Goal: Use online tool/utility: Utilize a website feature to perform a specific function

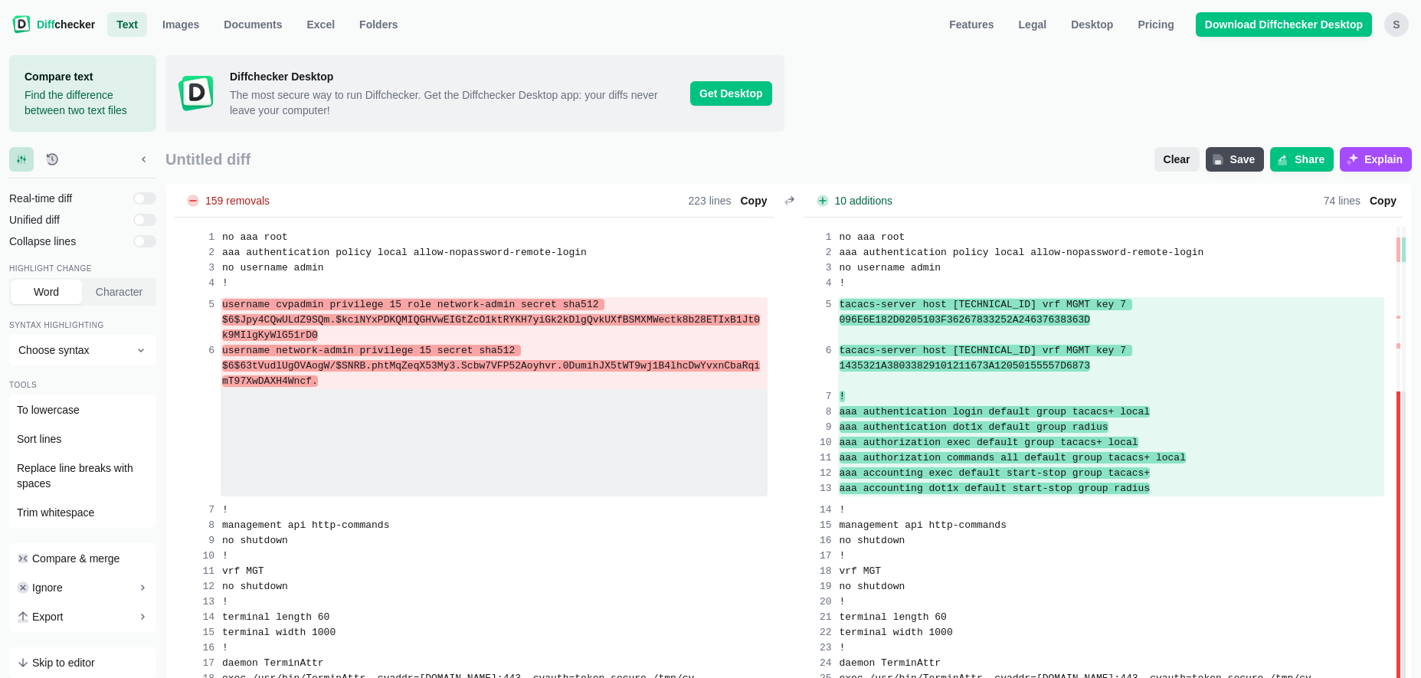
click at [1181, 156] on span "Clear" at bounding box center [1177, 159] width 33 height 15
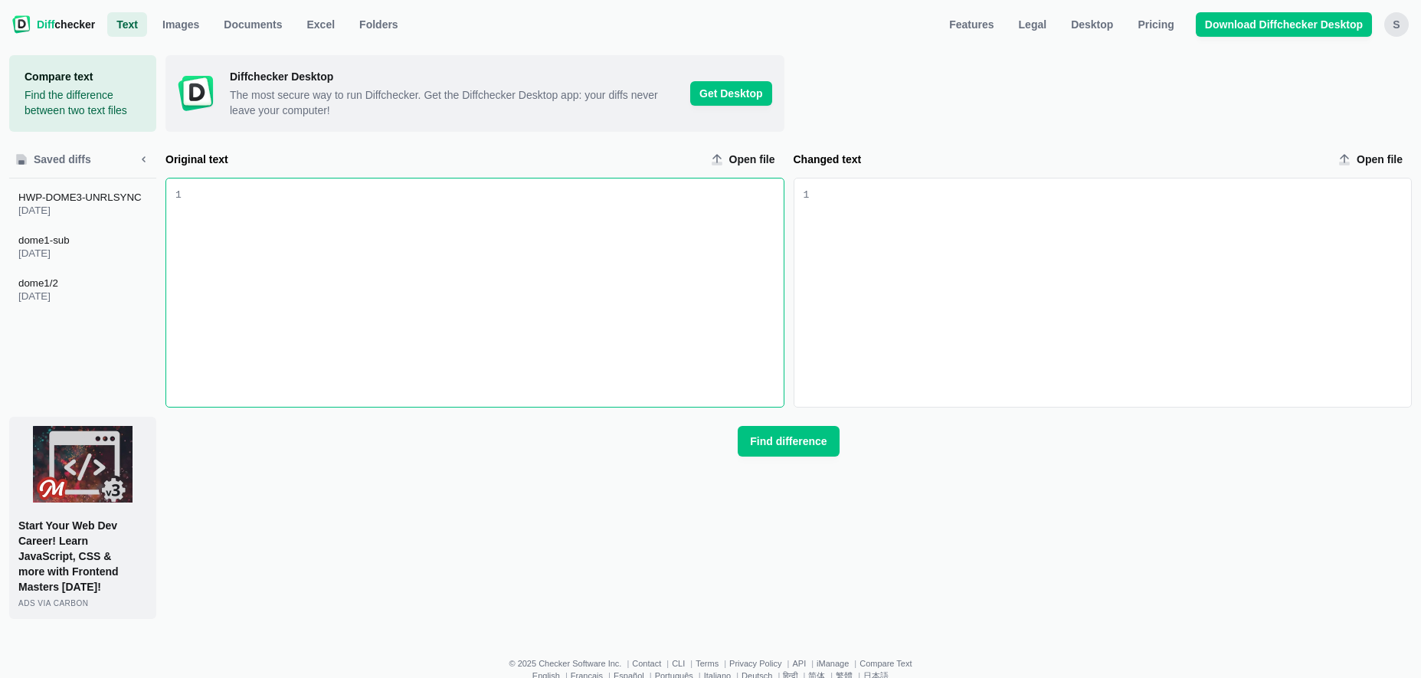
click at [414, 197] on div "Original text input" at bounding box center [486, 189] width 596 height 15
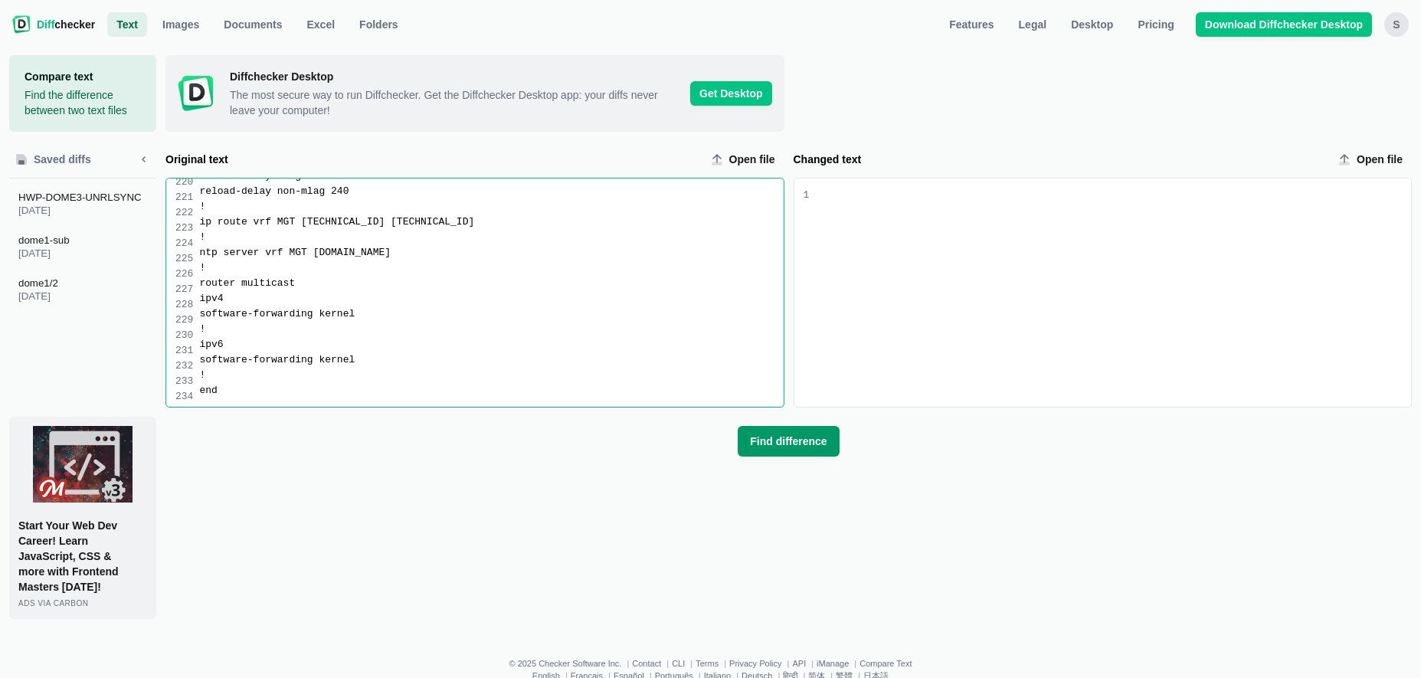
click at [771, 436] on span "Find difference" at bounding box center [788, 441] width 83 height 15
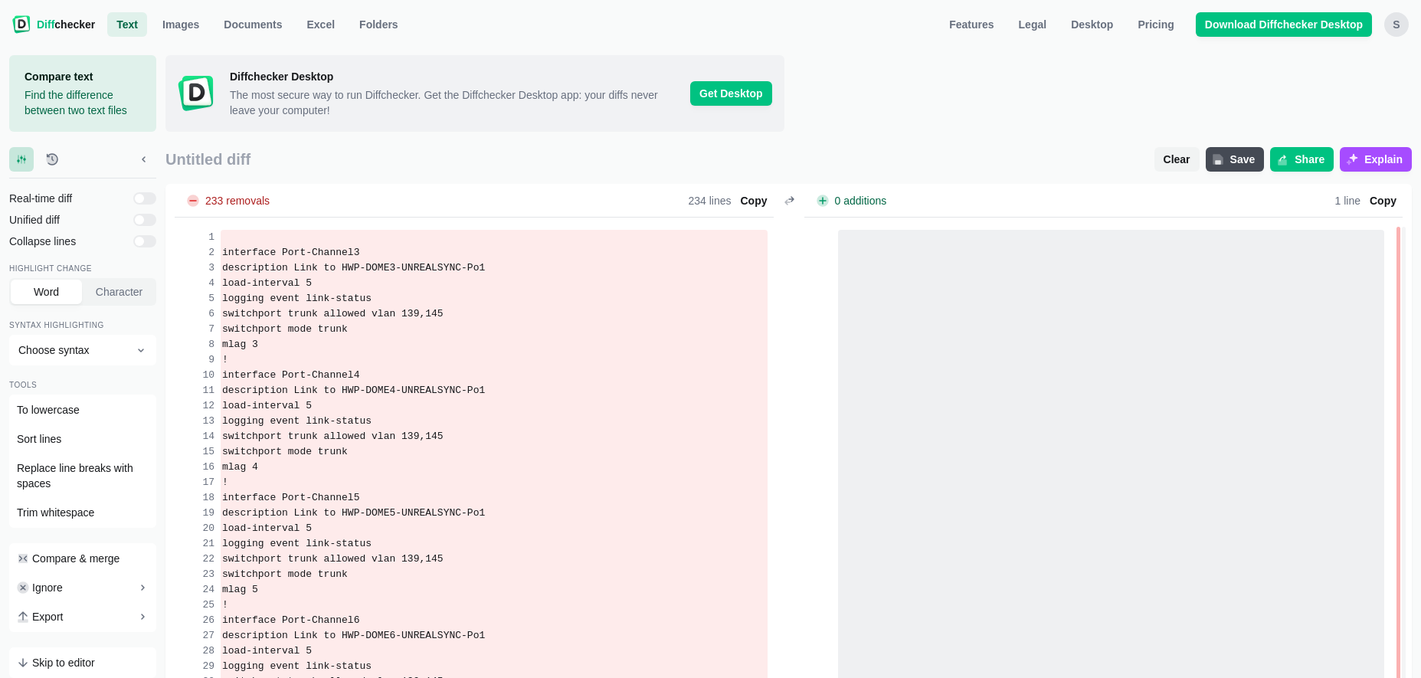
click at [1190, 159] on span "Clear" at bounding box center [1177, 159] width 33 height 15
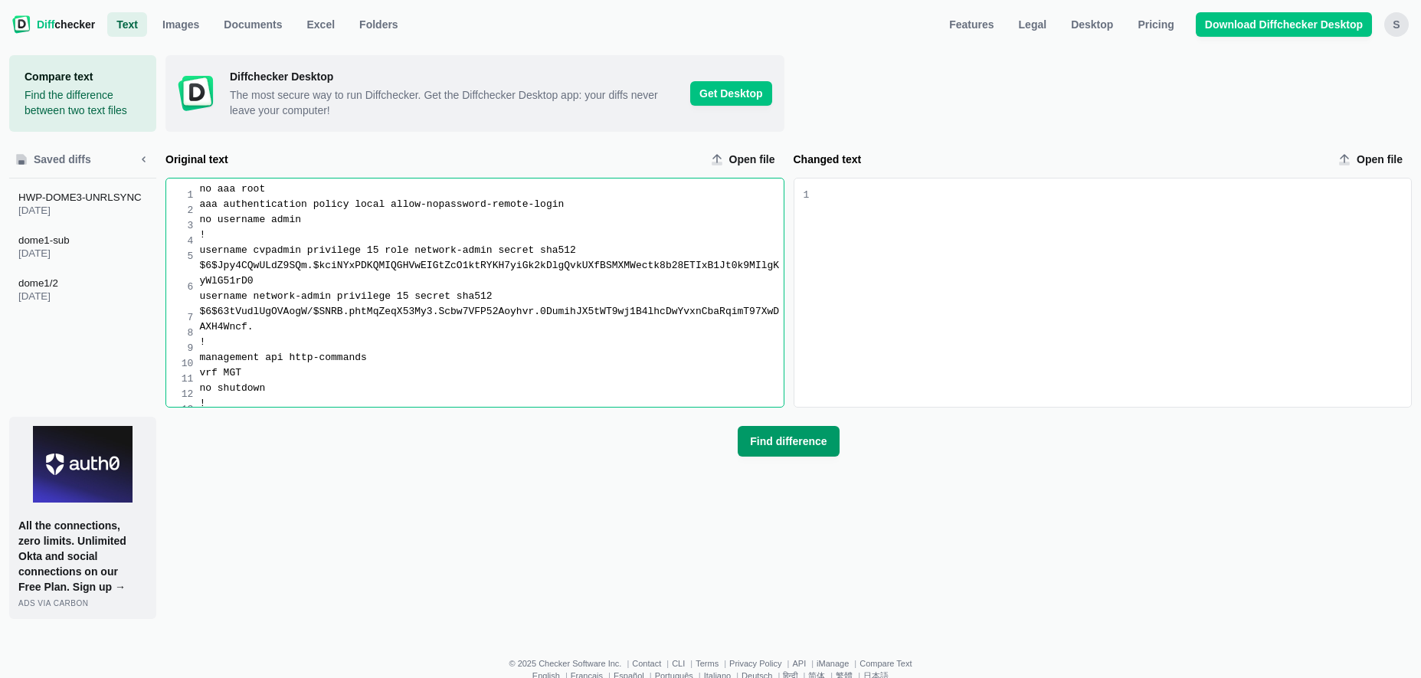
click at [783, 441] on span "Find difference" at bounding box center [788, 441] width 83 height 15
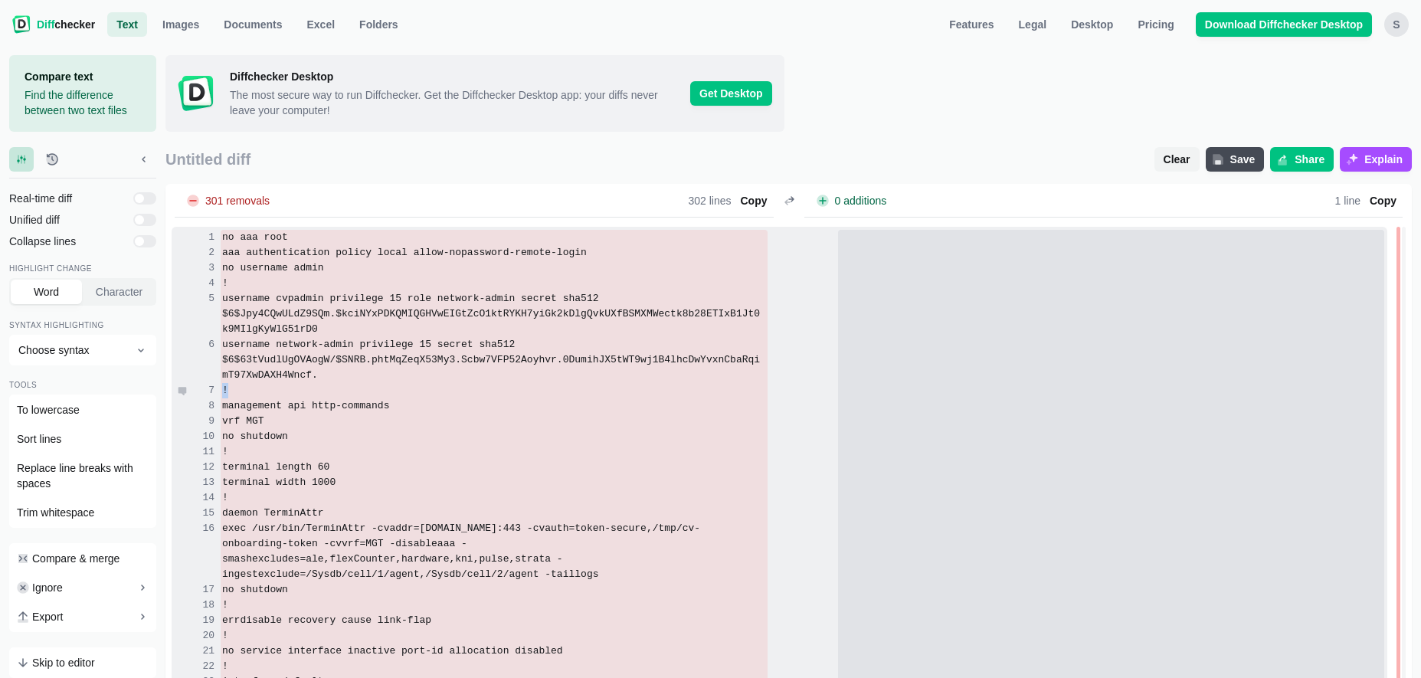
drag, startPoint x: 224, startPoint y: 329, endPoint x: 513, endPoint y: 359, distance: 289.7
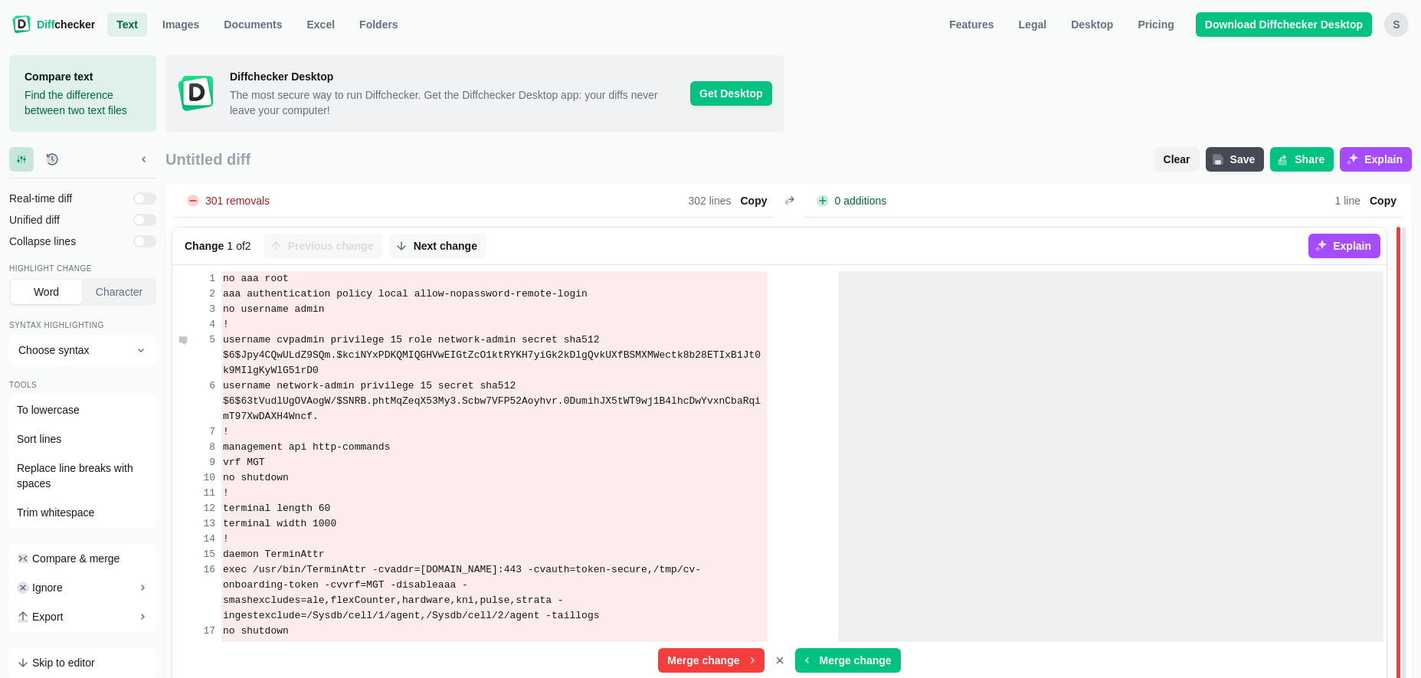
click at [482, 339] on span "username cvpadmin privilege 15 role network-admin secret sha512 $6$Jpy4CQwULdZ9…" at bounding box center [492, 355] width 538 height 42
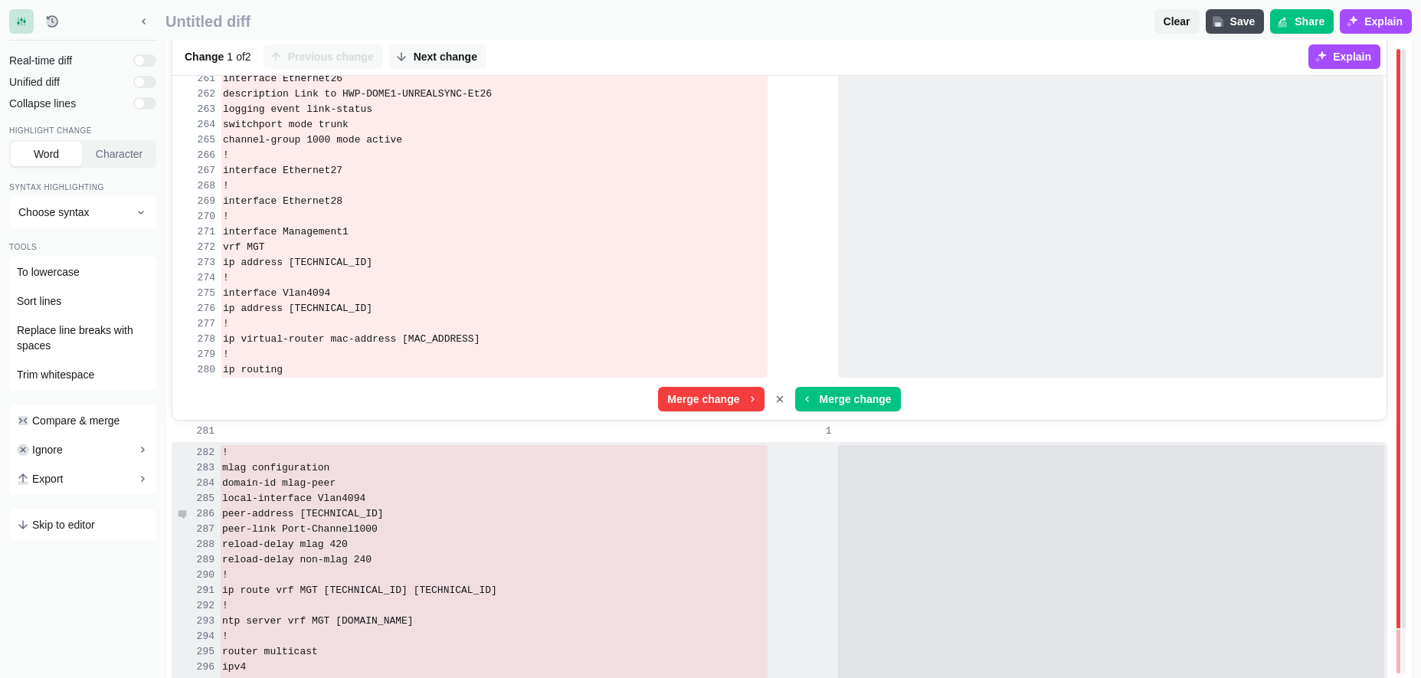
scroll to position [4303, 0]
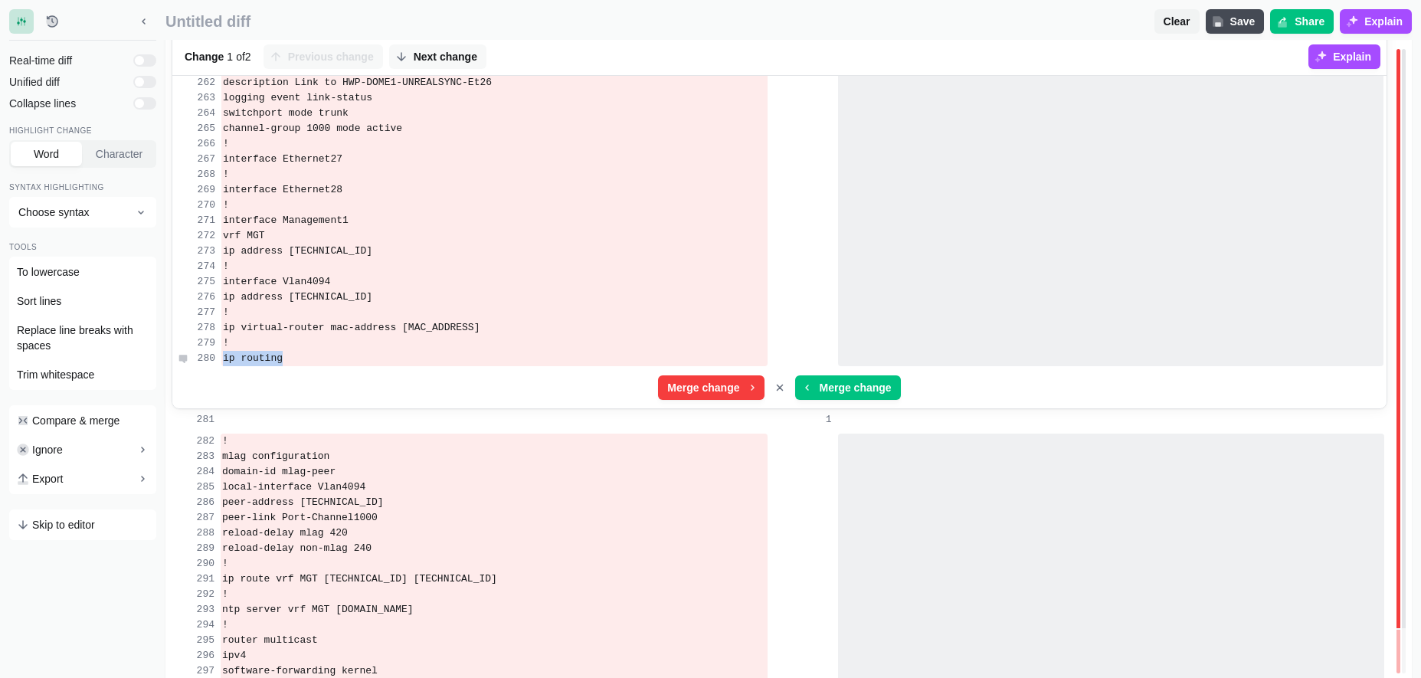
drag, startPoint x: 224, startPoint y: 277, endPoint x: 352, endPoint y: 336, distance: 140.9
copy div "ip routing"
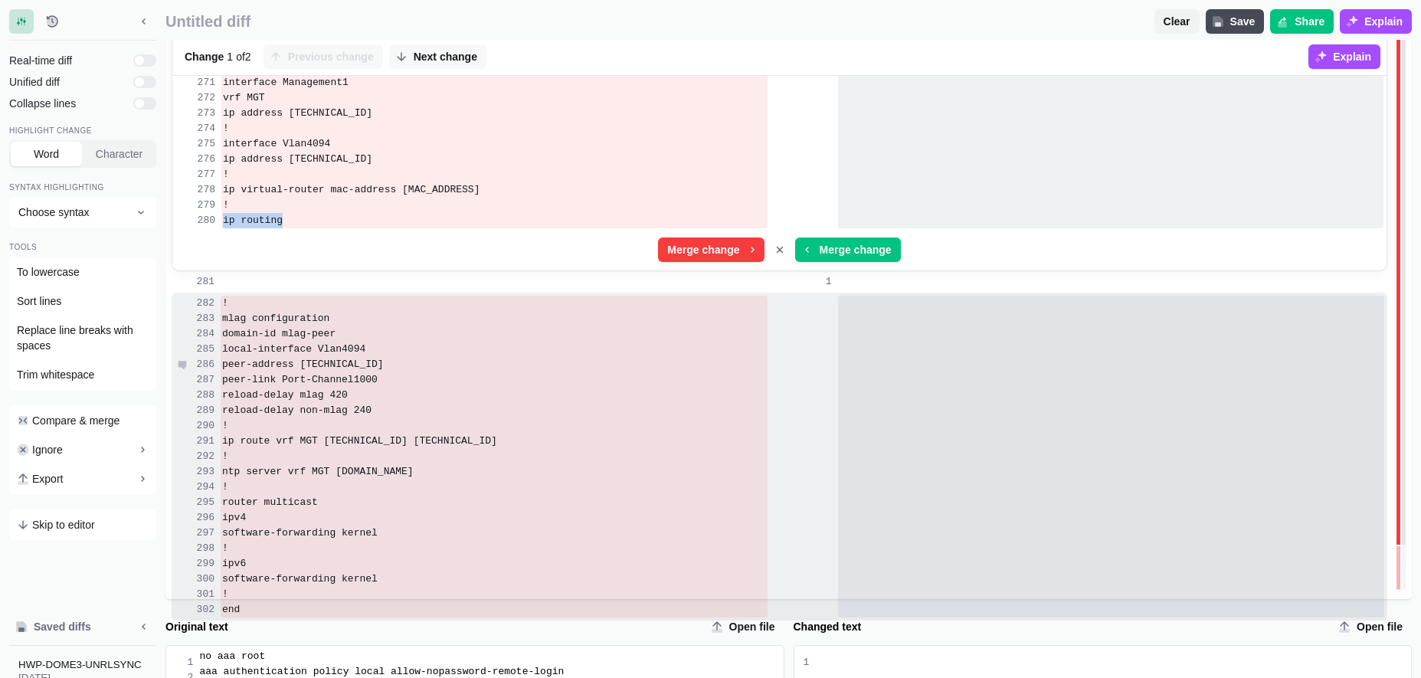
scroll to position [4462, 0]
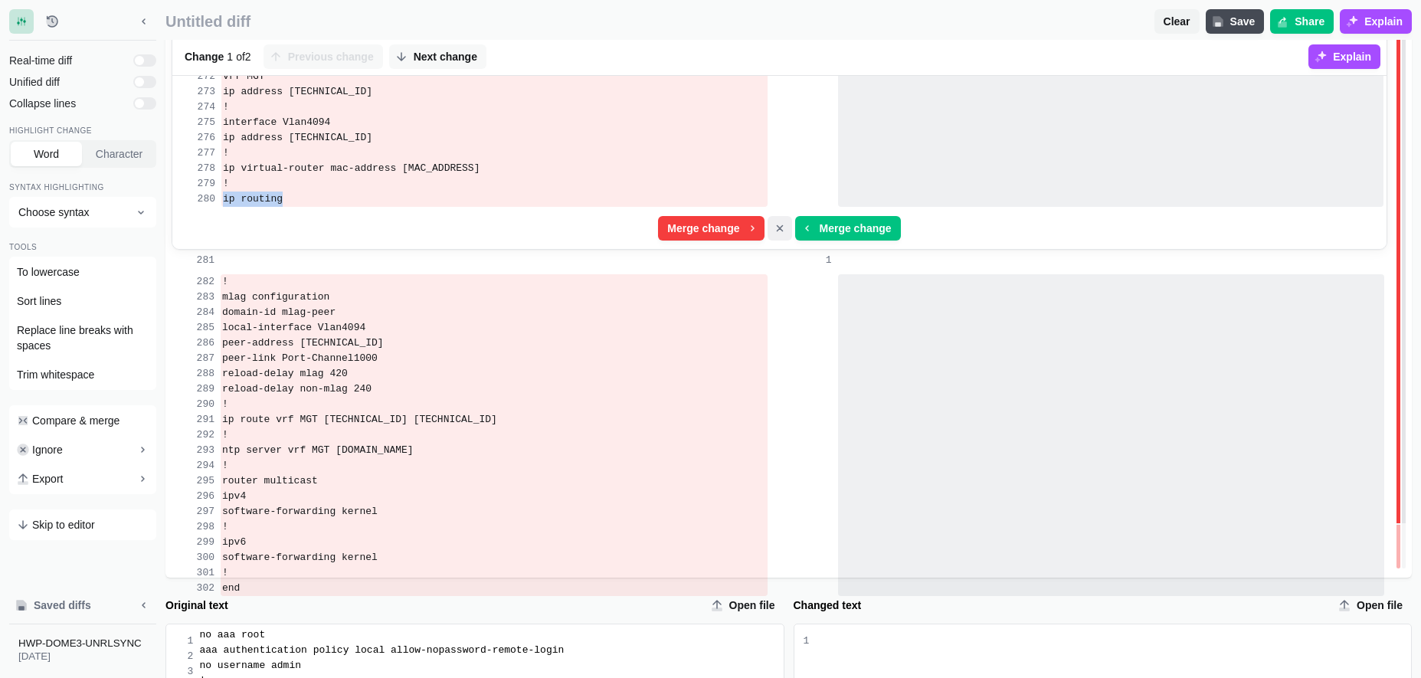
click at [781, 222] on icon "Cancel merge" at bounding box center [780, 228] width 12 height 12
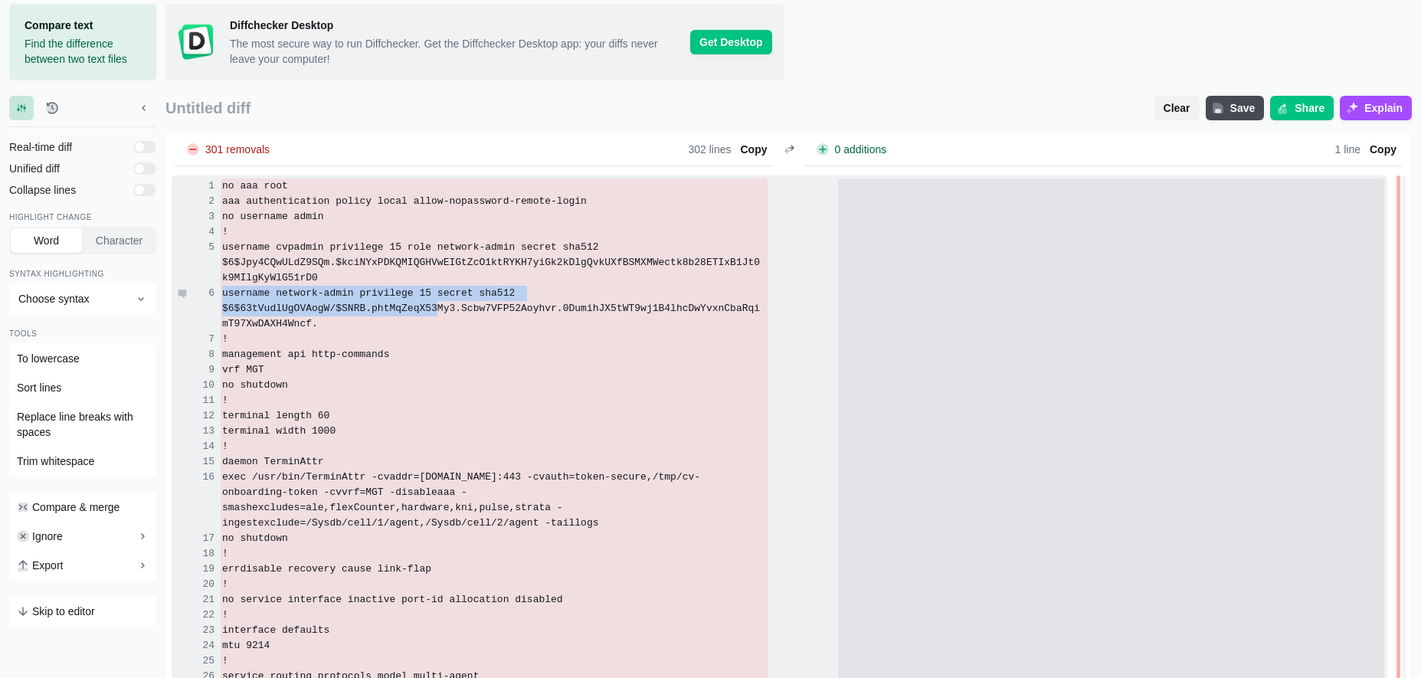
scroll to position [49, 0]
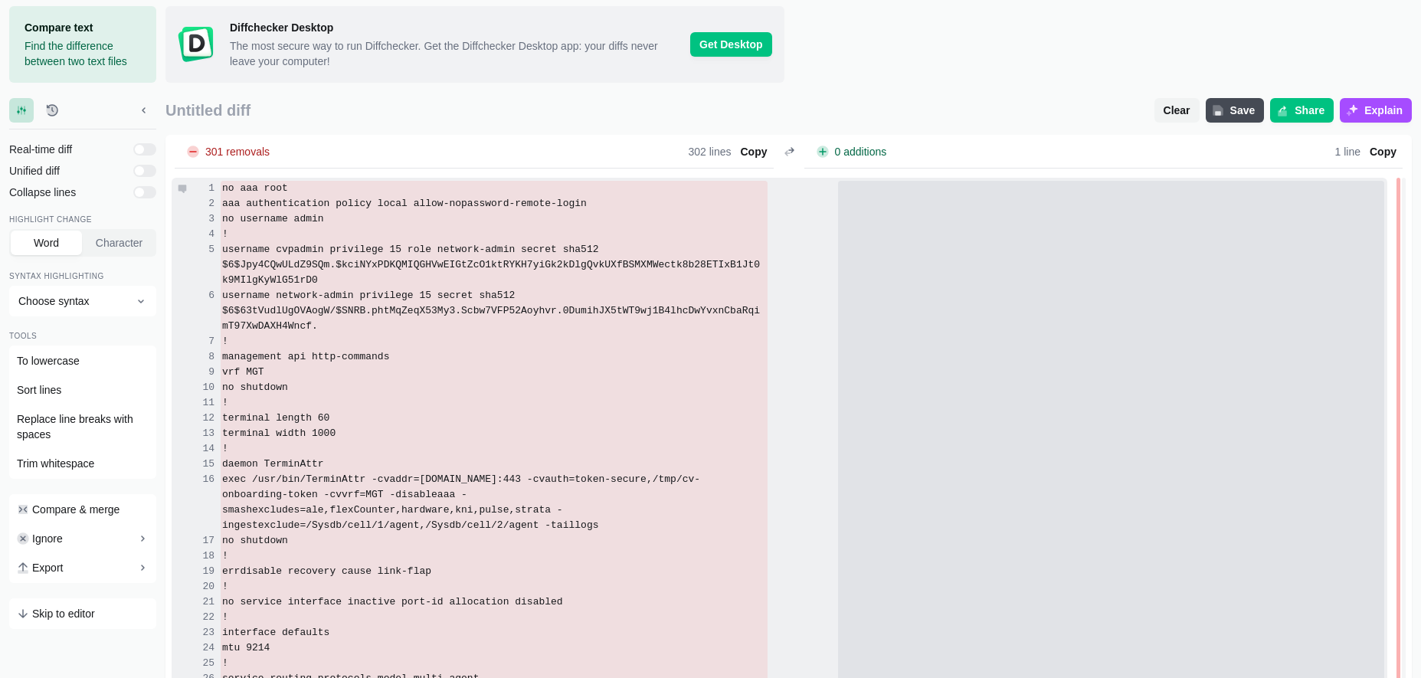
drag, startPoint x: 247, startPoint y: 475, endPoint x: 220, endPoint y: 185, distance: 290.9
copy div
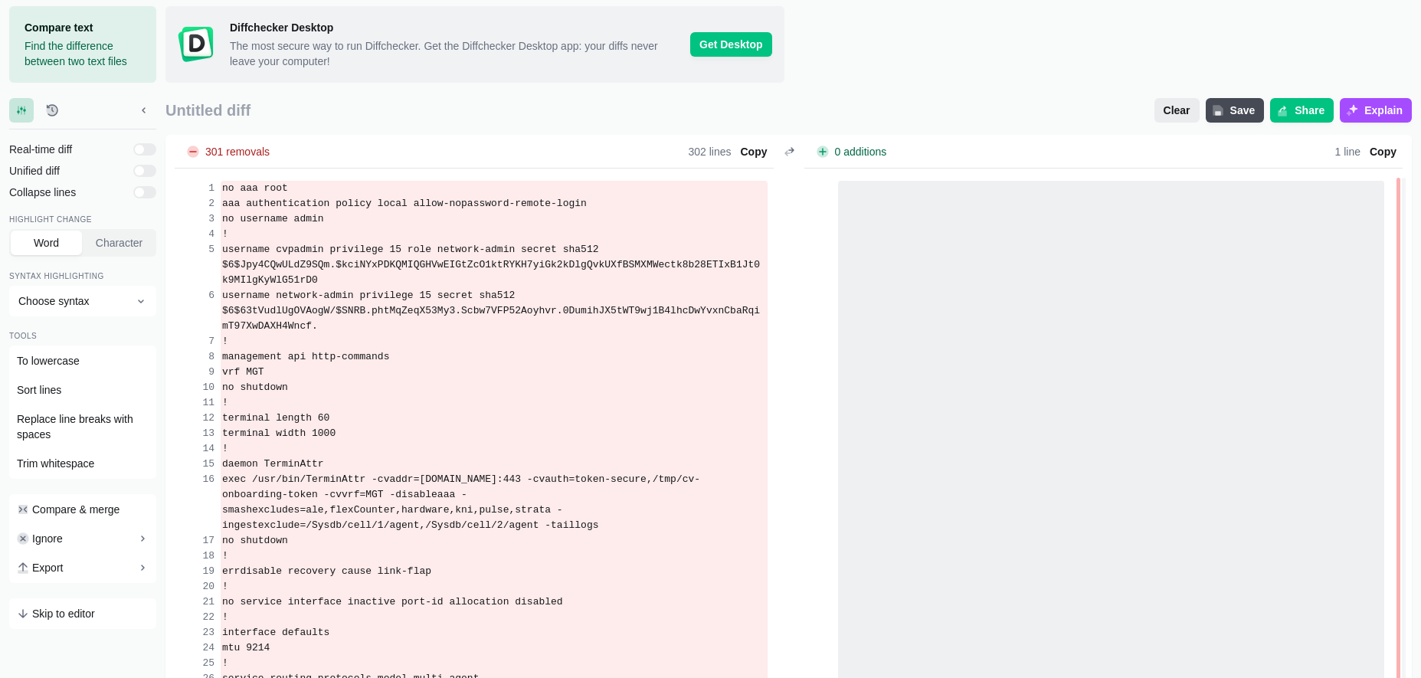
click at [1171, 114] on span "Clear" at bounding box center [1177, 110] width 33 height 15
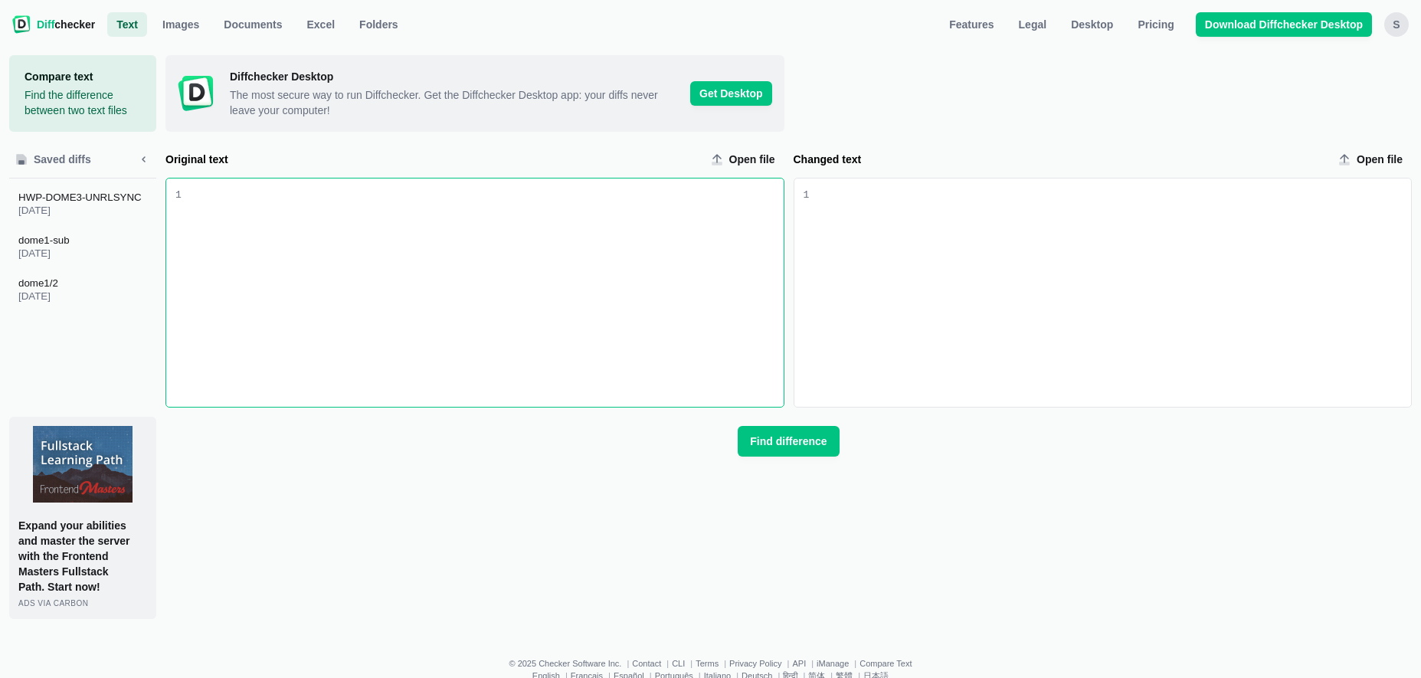
click at [585, 222] on div "Original text input" at bounding box center [483, 293] width 602 height 228
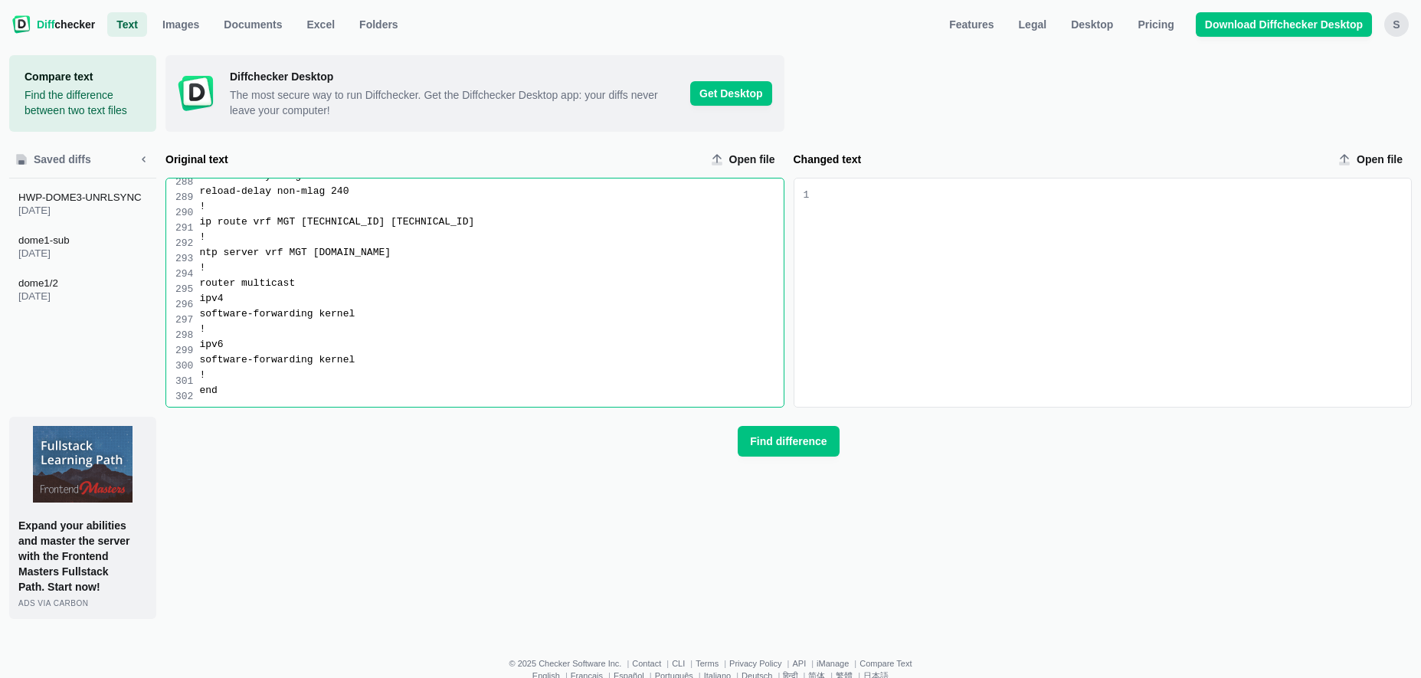
click at [867, 223] on div "Changed text input" at bounding box center [1110, 293] width 602 height 228
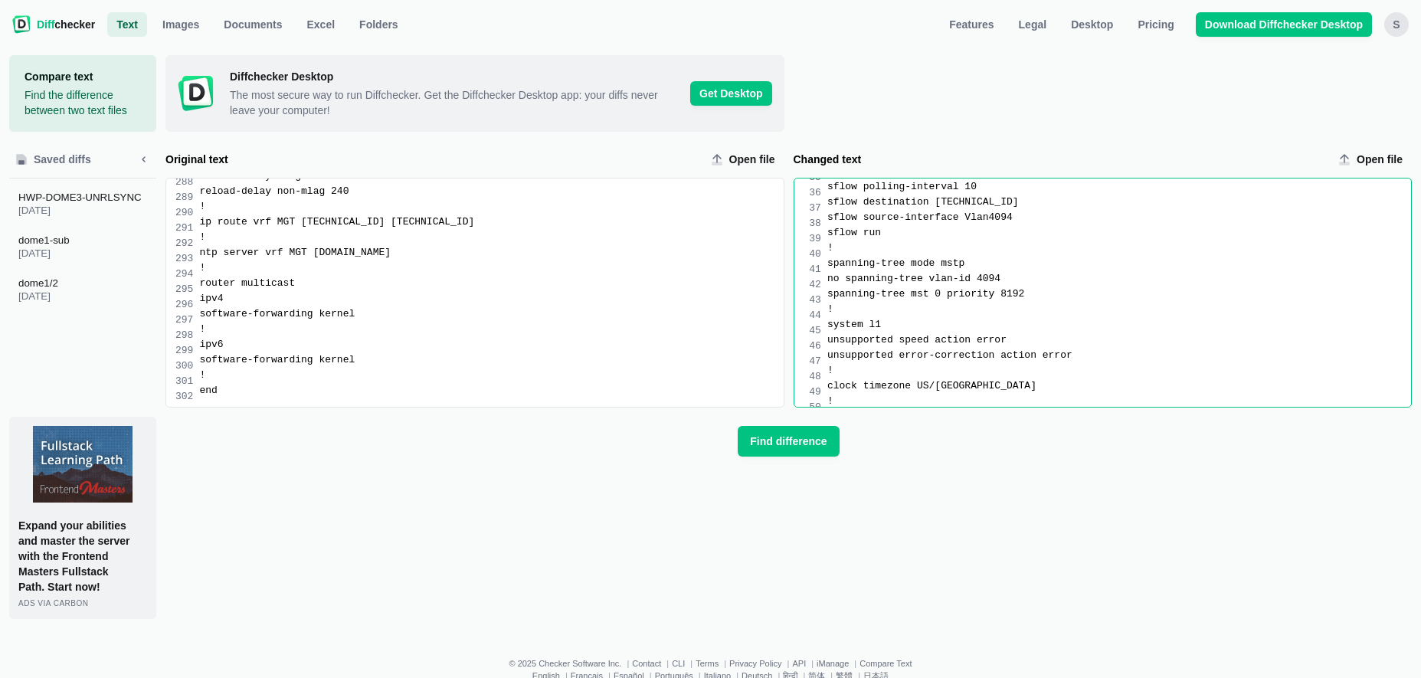
scroll to position [0, 0]
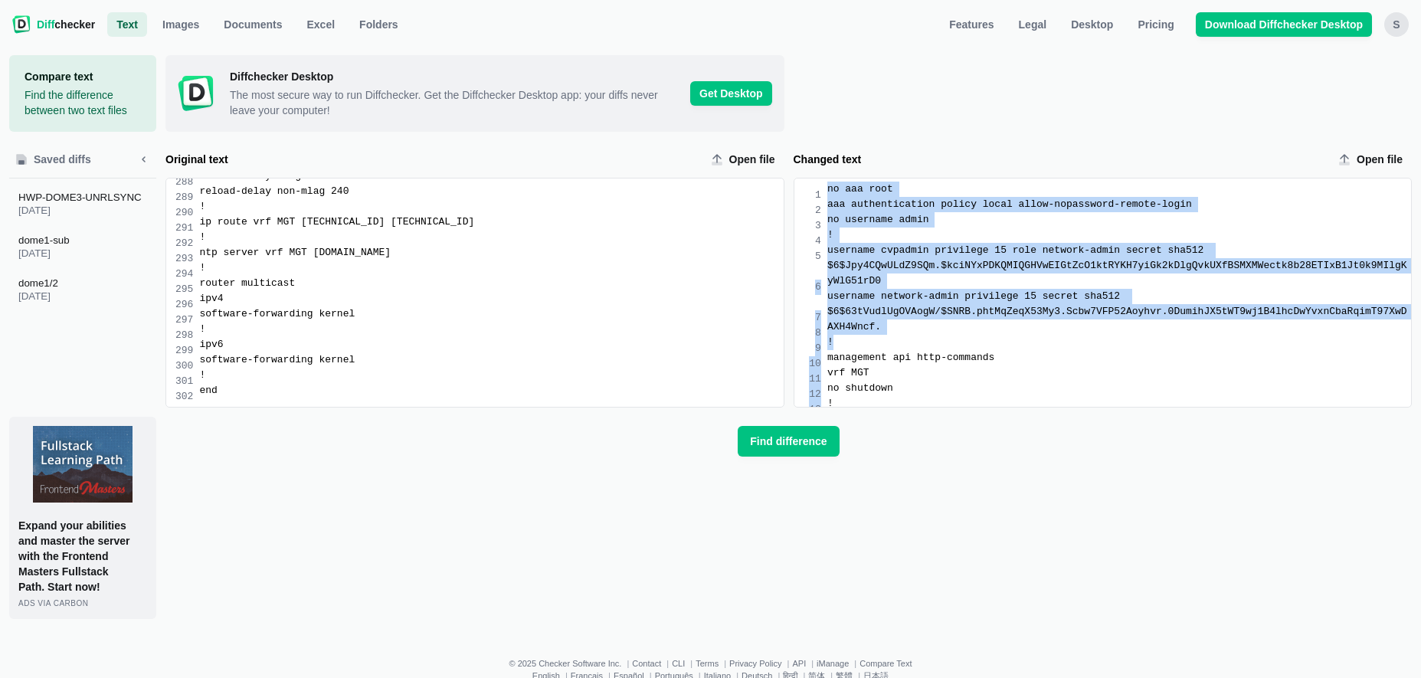
drag, startPoint x: 813, startPoint y: 287, endPoint x: 886, endPoint y: 314, distance: 78.6
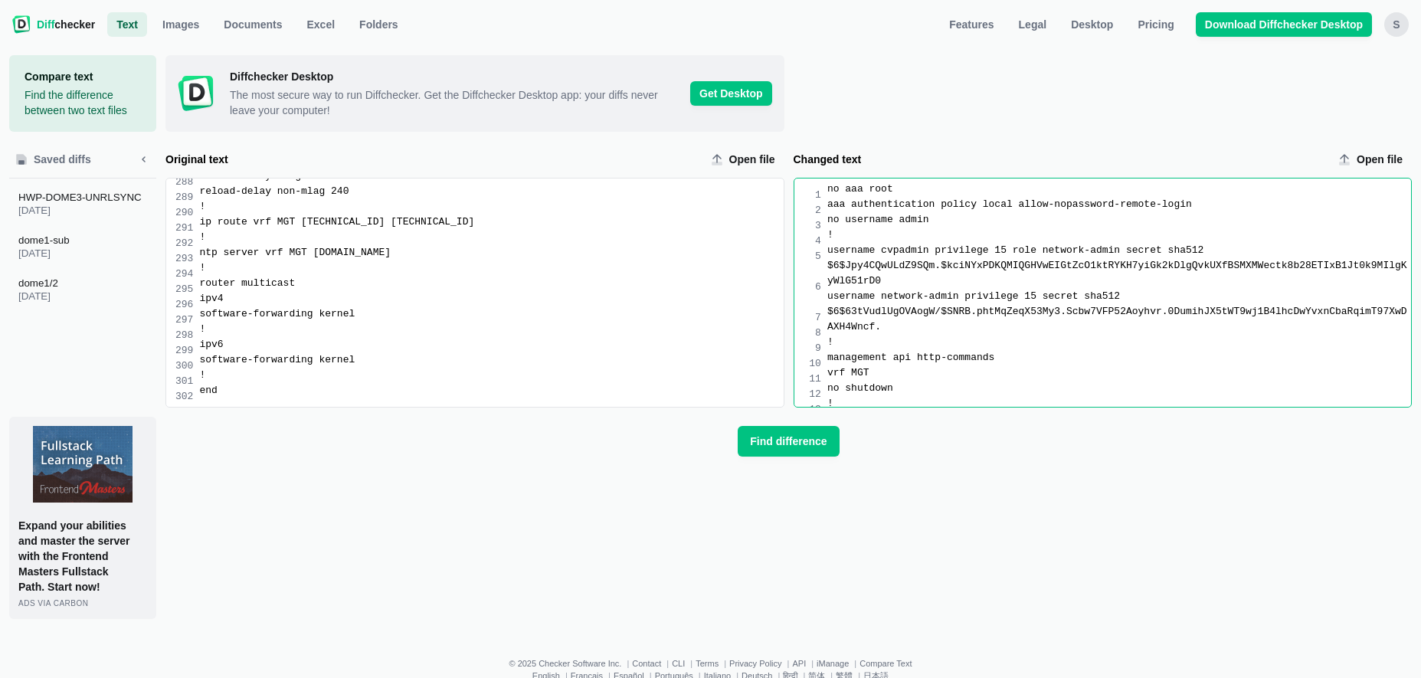
click at [861, 335] on div "!" at bounding box center [1119, 342] width 584 height 15
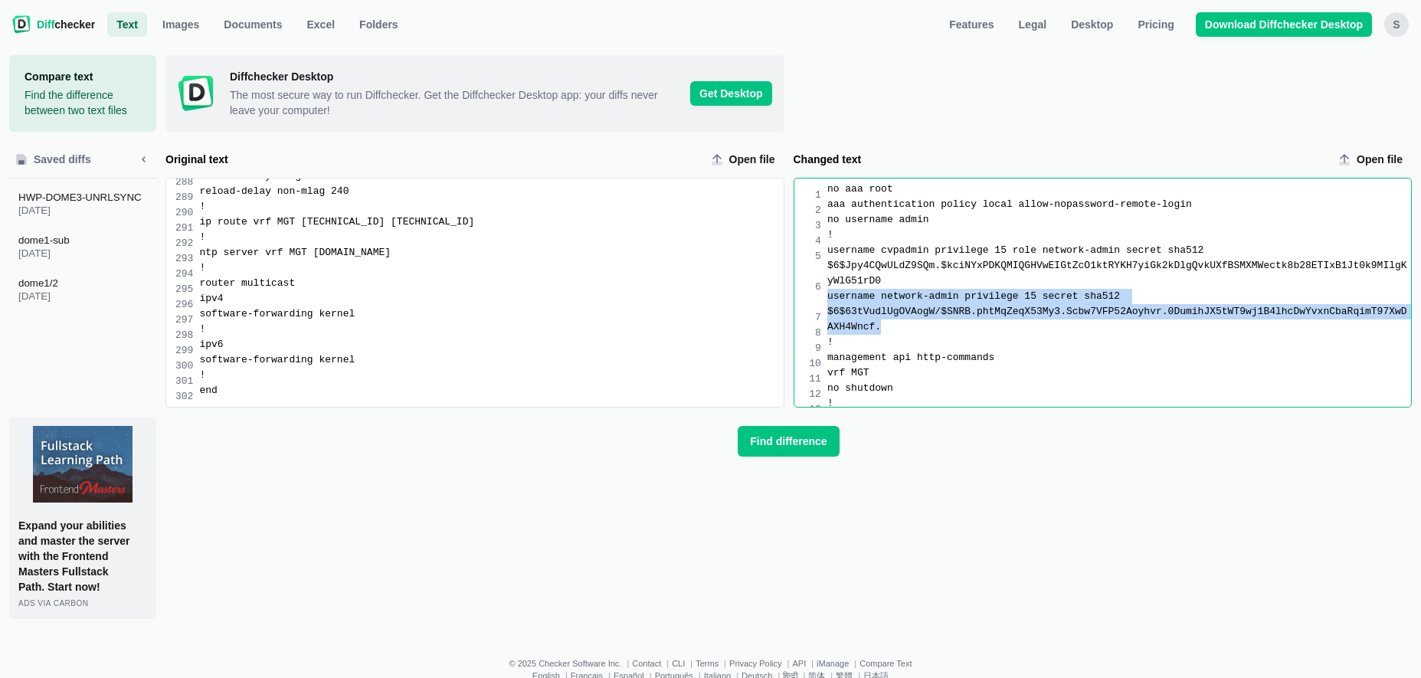
drag, startPoint x: 829, startPoint y: 287, endPoint x: 1362, endPoint y: 302, distance: 533.5
click at [1362, 302] on div "username network-admin privilege 15 secret sha512 $6$63tVudlUgOVAogW/$SNRB.phtM…" at bounding box center [1119, 312] width 584 height 46
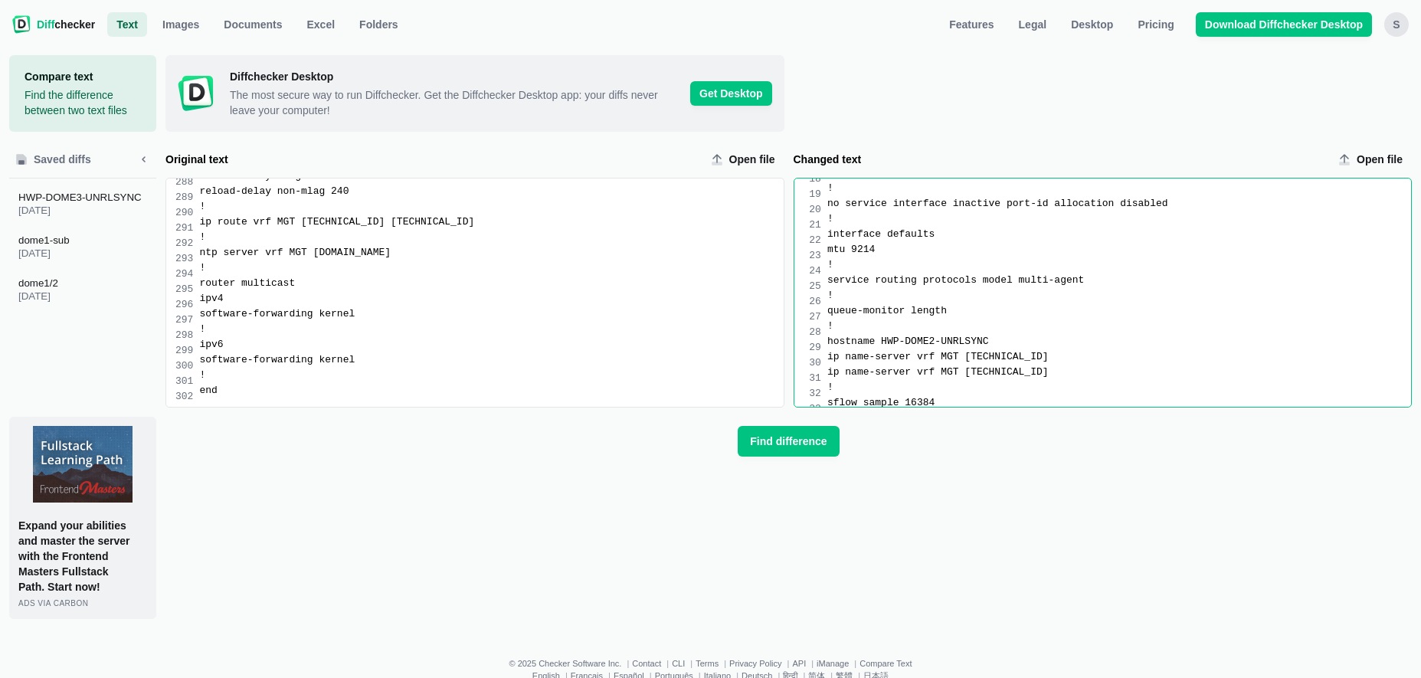
scroll to position [339, 0]
drag, startPoint x: 1036, startPoint y: 348, endPoint x: 797, endPoint y: 349, distance: 239.0
click at [799, 349] on div "999 1 2 3 4 5 6 7 8 9 10 11 12 13 14 15 16 17 18 19 20 21 22 23 24 25 26 27 28 …" at bounding box center [1103, 293] width 618 height 228
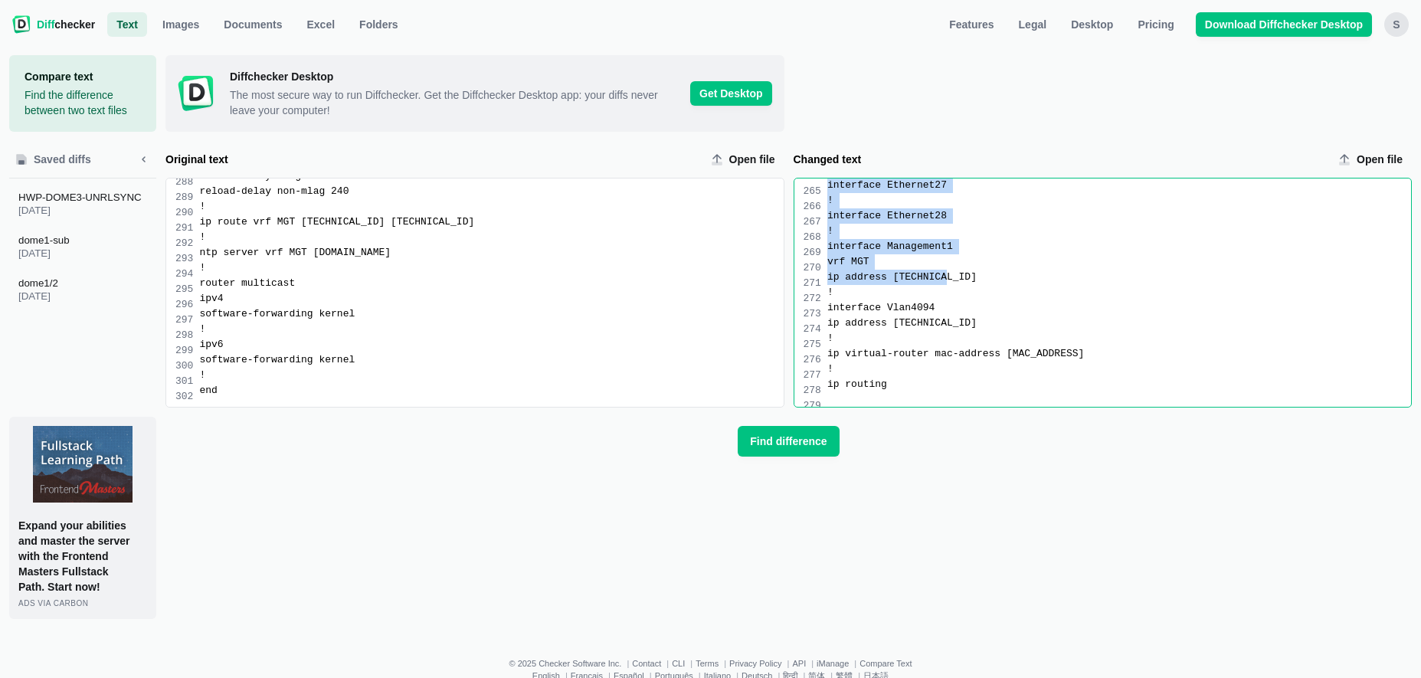
scroll to position [4116, 0]
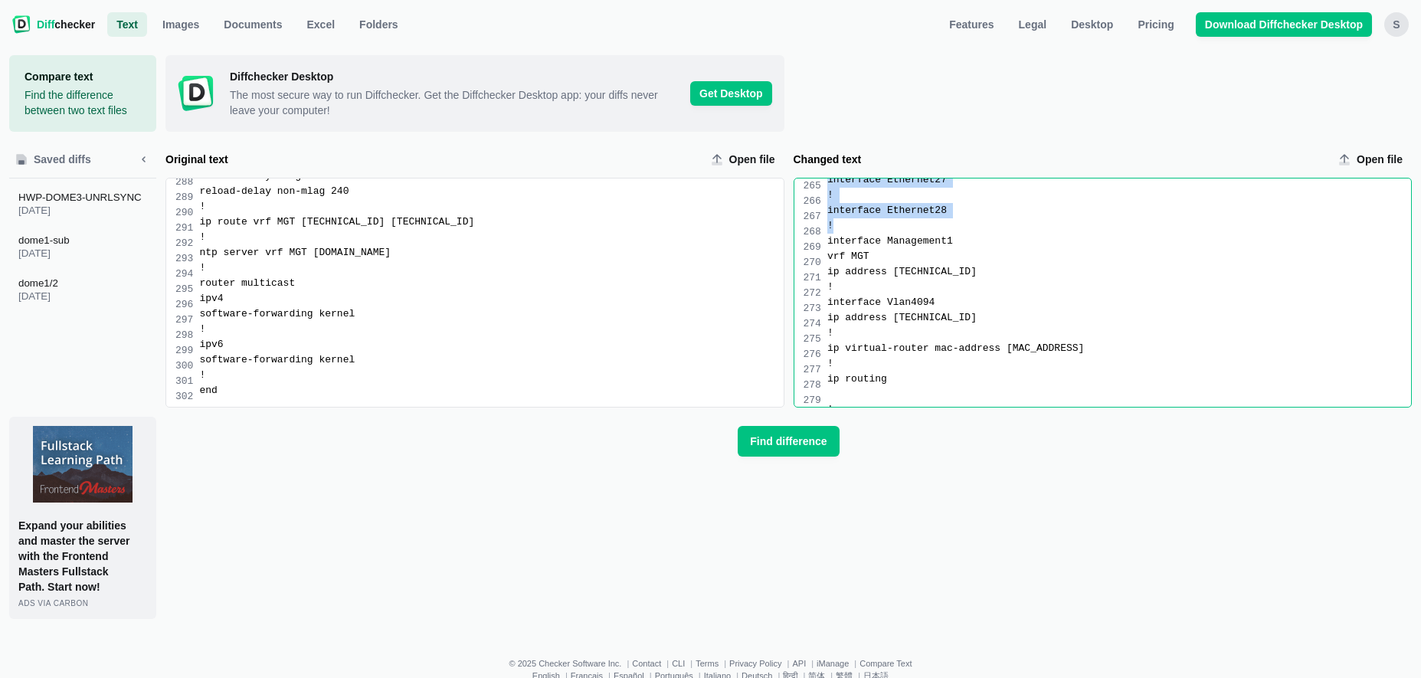
drag, startPoint x: 827, startPoint y: 256, endPoint x: 945, endPoint y: 227, distance: 120.8
copy div "interface Port-Channel3 load-interval 5 logging event link-status switchport mo…"
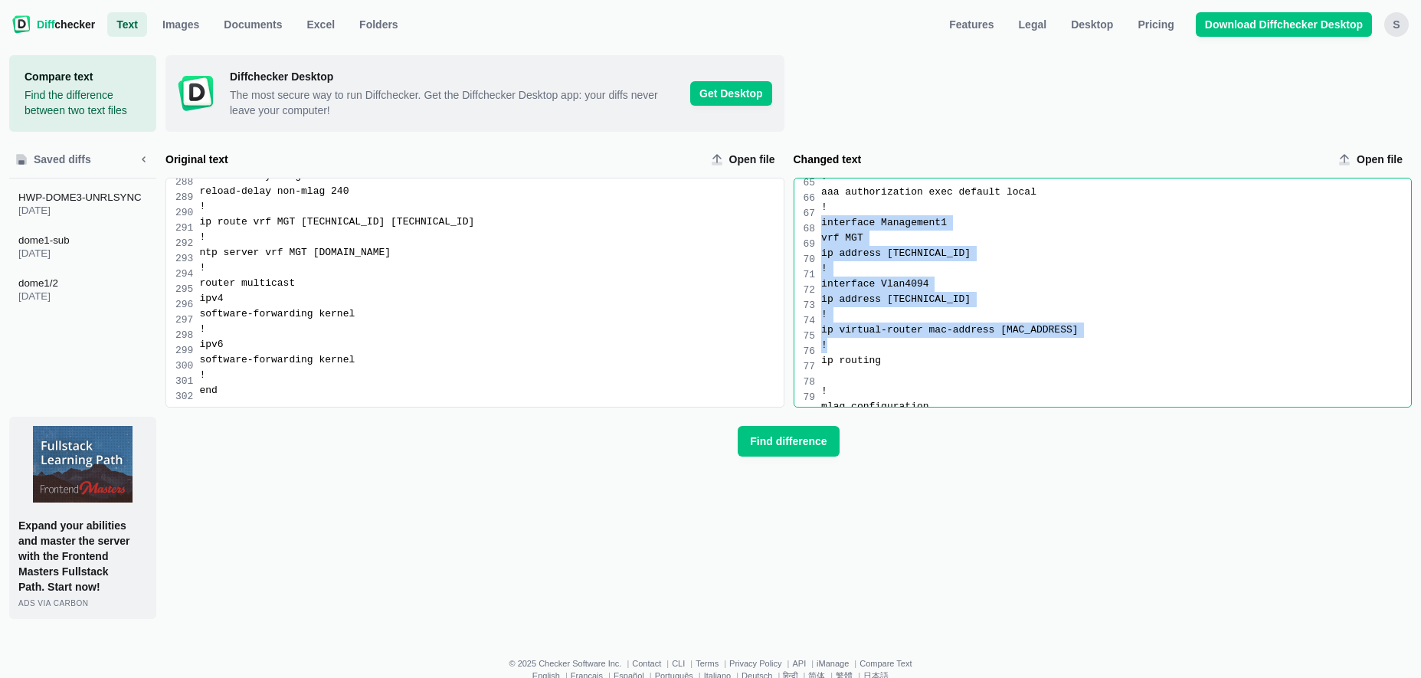
drag, startPoint x: 823, startPoint y: 229, endPoint x: 998, endPoint y: 347, distance: 211.4
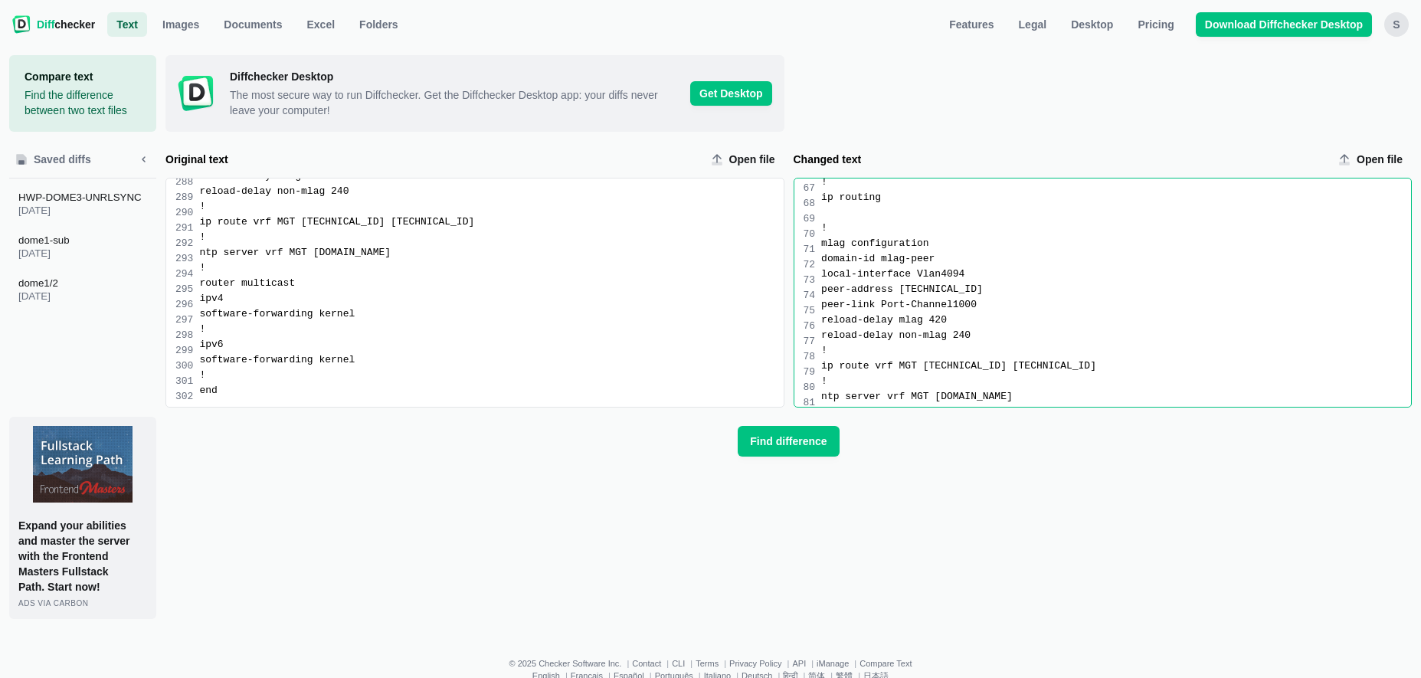
scroll to position [1080, 0]
click at [827, 220] on div "Changed text input" at bounding box center [1116, 212] width 590 height 15
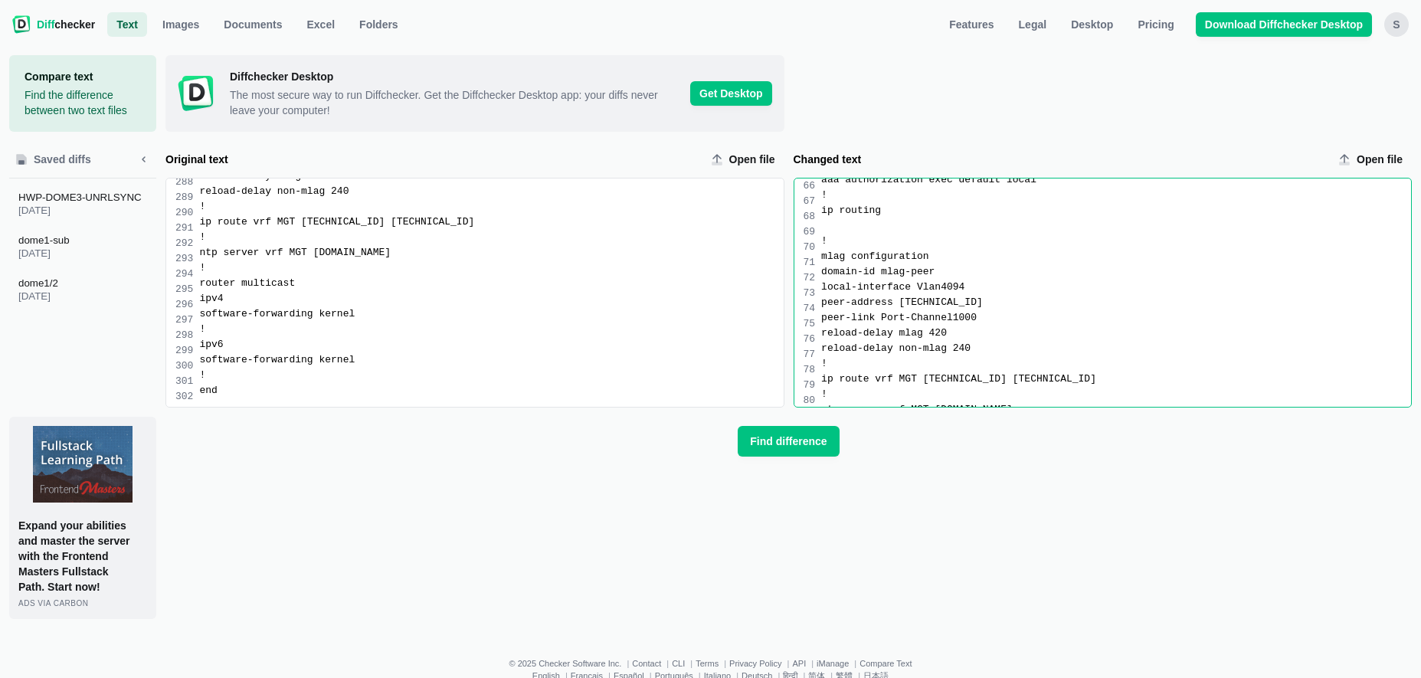
scroll to position [1061, 0]
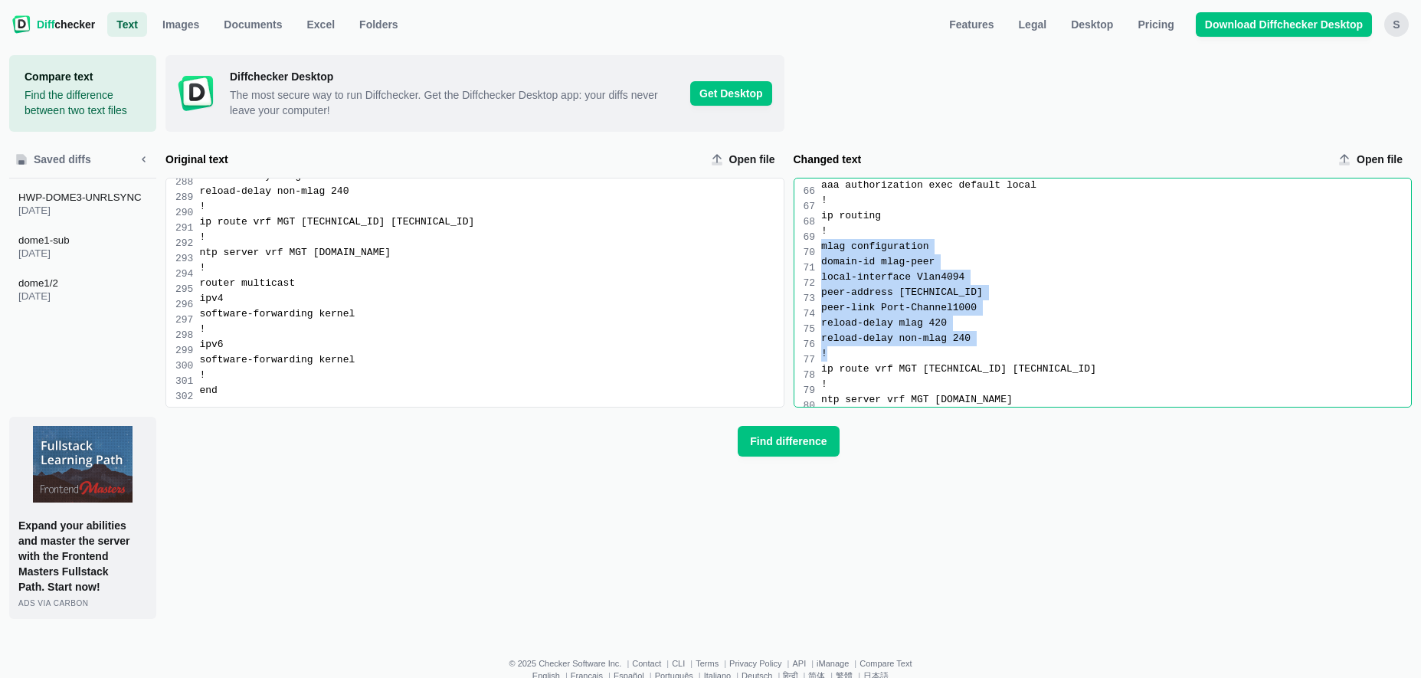
drag, startPoint x: 822, startPoint y: 253, endPoint x: 909, endPoint y: 352, distance: 132.5
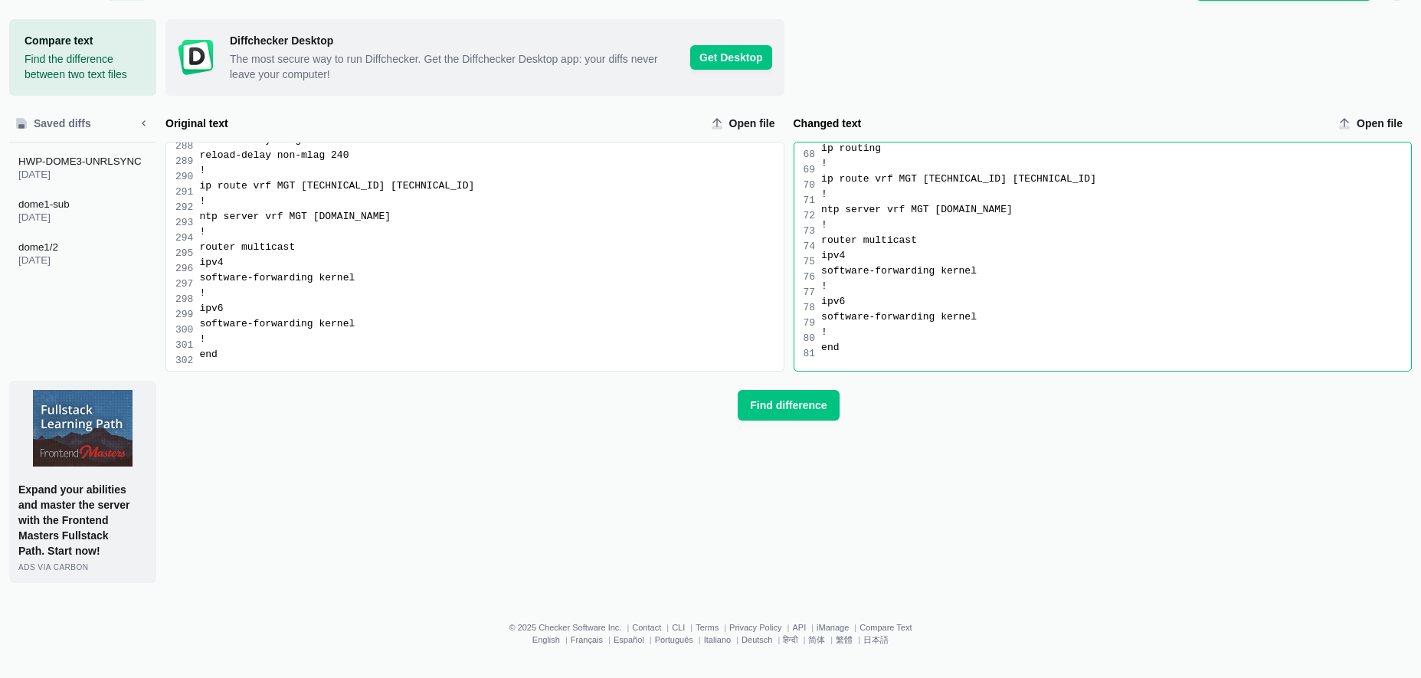
scroll to position [51, 0]
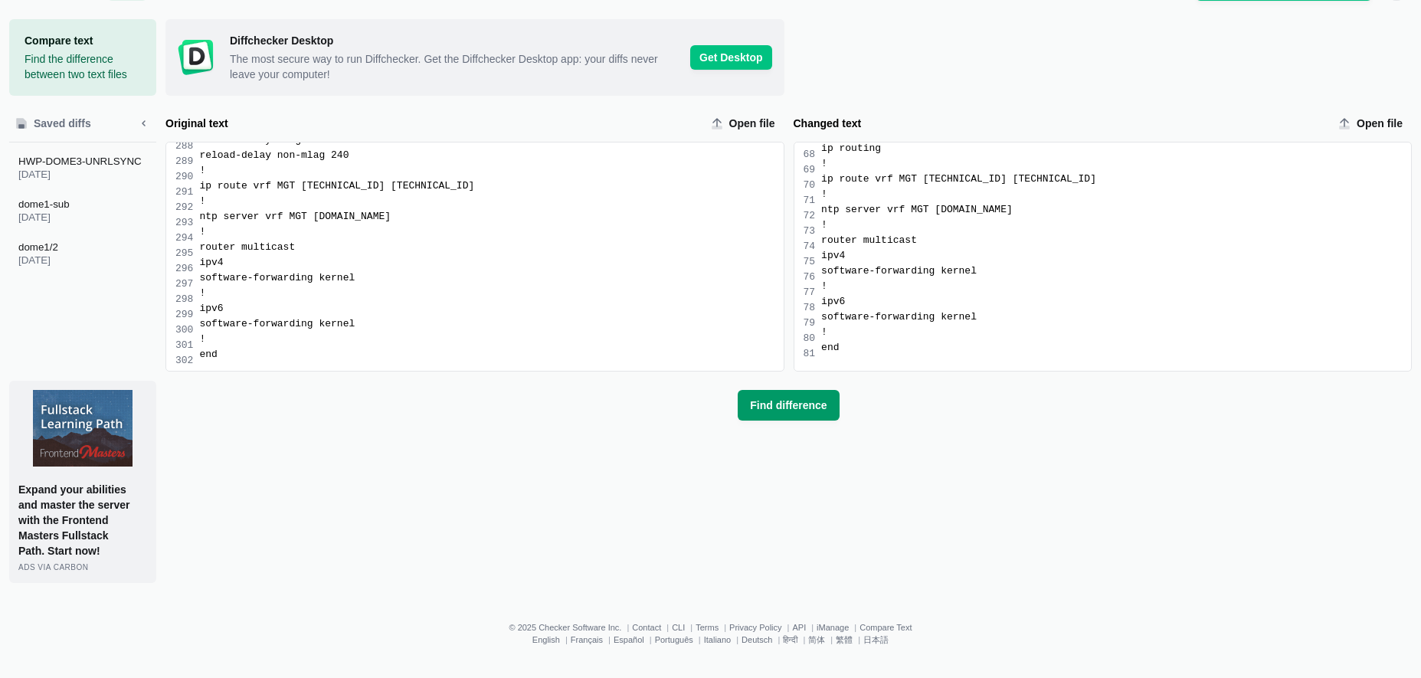
click at [794, 398] on span "Find difference" at bounding box center [788, 405] width 83 height 15
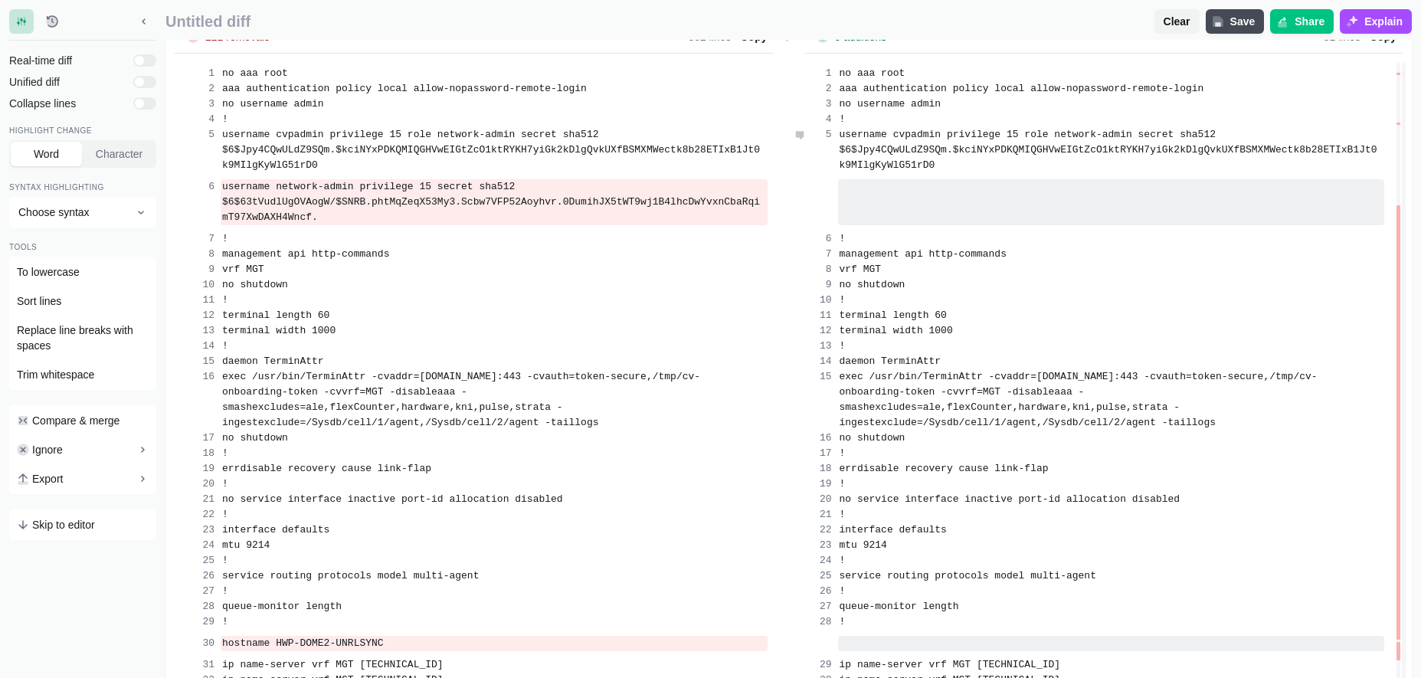
scroll to position [100, 0]
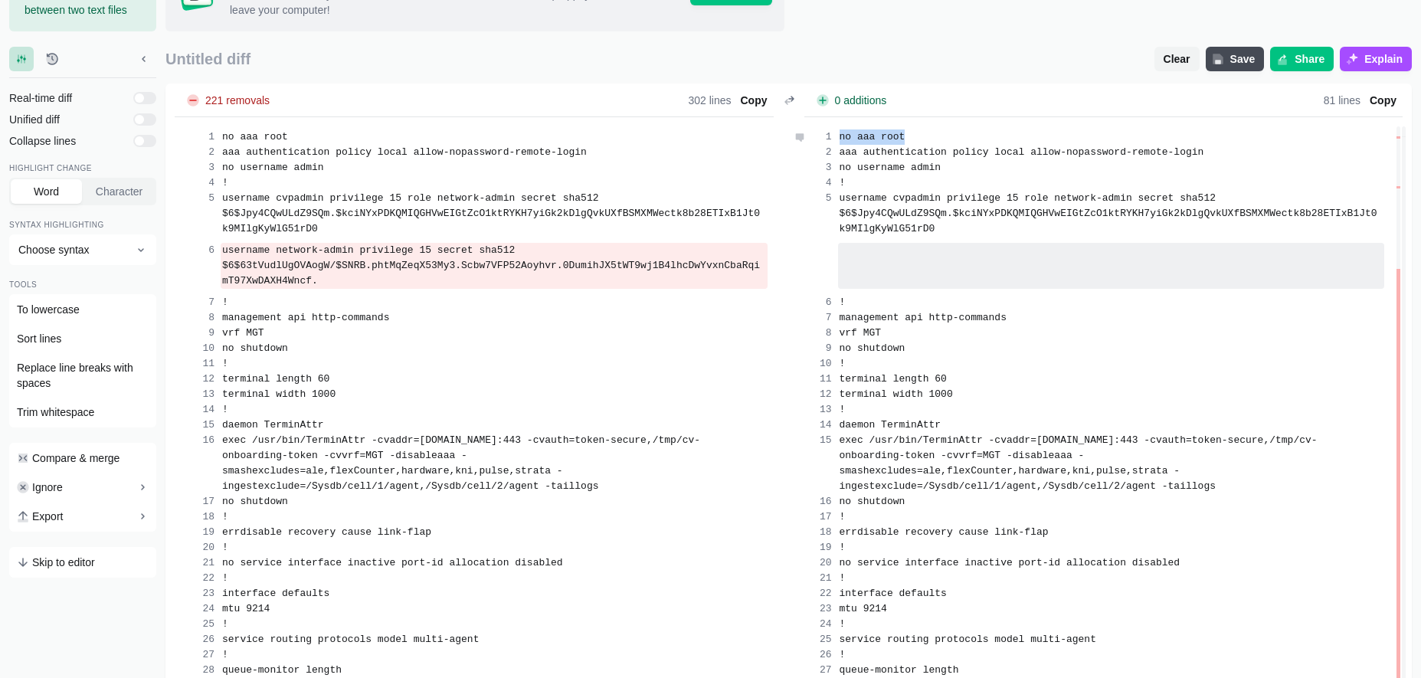
drag, startPoint x: 867, startPoint y: 549, endPoint x: 838, endPoint y: 140, distance: 410.1
copy span "no aaa root"
click at [1181, 61] on span "Clear" at bounding box center [1177, 58] width 33 height 15
